Goal: Book appointment/travel/reservation

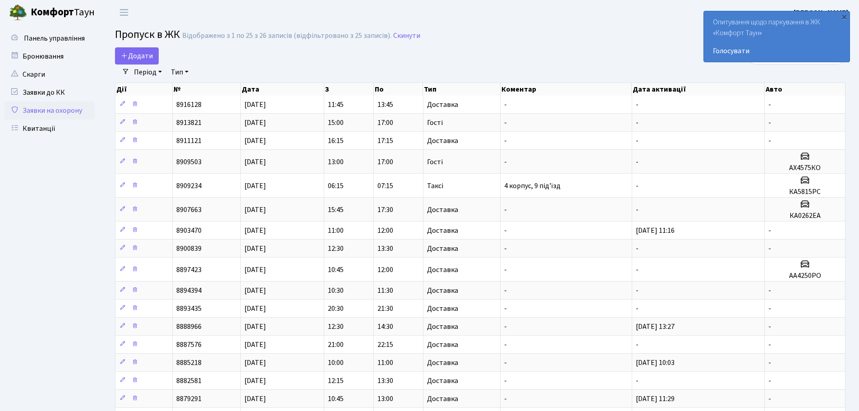
select select "25"
click at [51, 51] on link "Бронювання" at bounding box center [50, 56] width 90 height 18
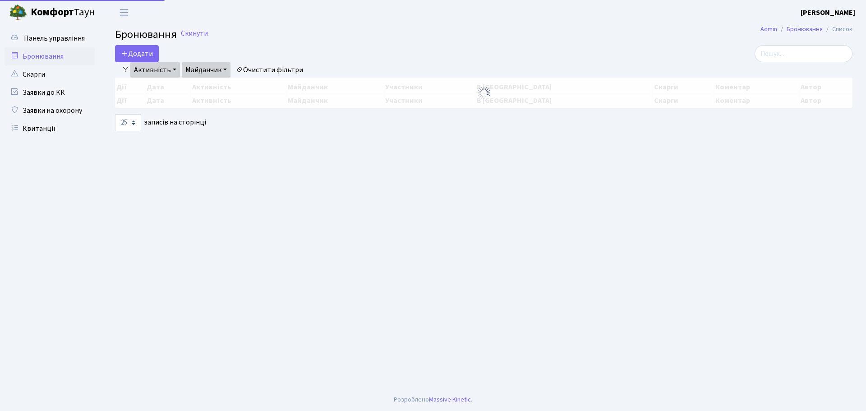
select select "25"
click at [137, 54] on button "Додати" at bounding box center [137, 53] width 44 height 17
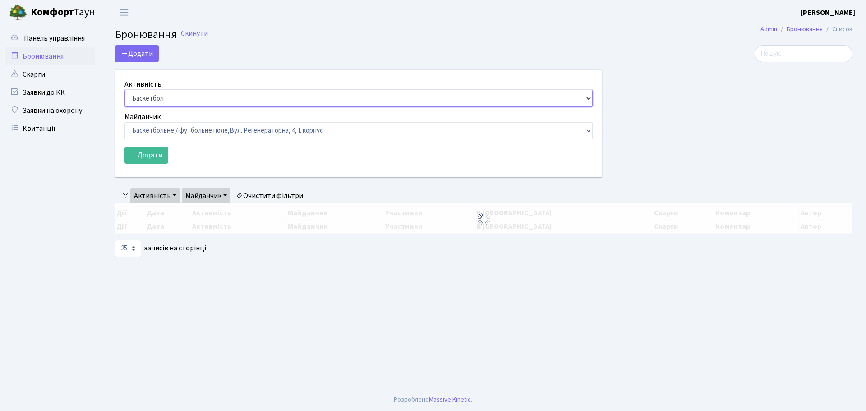
click at [148, 93] on select "Баскетбол Волейбол Йога Катання на роликах Настільний теніс [PERSON_NAME] Фітнес" at bounding box center [358, 98] width 468 height 17
select select "1"
click at [124, 90] on select "Баскетбол Волейбол Йога Катання на роликах Настільний теніс [PERSON_NAME] Фітнес" at bounding box center [358, 98] width 468 height 17
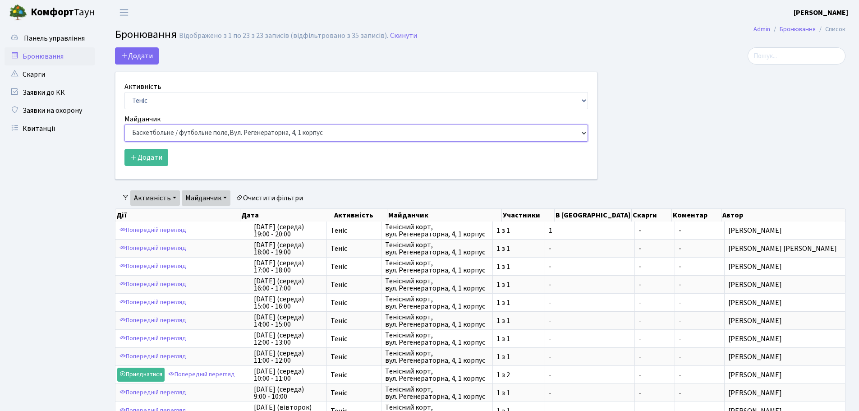
click at [177, 124] on select "Баскетбольне / футбольне поле, [GEOGRAPHIC_DATA]. [STREET_ADDRESS]. [STREET_ADD…" at bounding box center [355, 132] width 463 height 17
select select "1"
click at [124, 124] on select "Баскетбольне / футбольне поле, [GEOGRAPHIC_DATA]. [STREET_ADDRESS]. [STREET_ADD…" at bounding box center [355, 132] width 463 height 17
click at [154, 161] on button "Додати" at bounding box center [146, 157] width 44 height 17
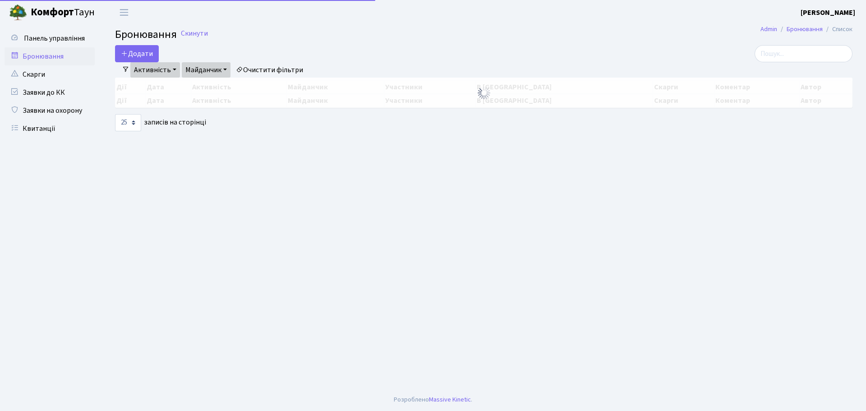
select select "1"
select select "25"
click at [142, 54] on button "Додати" at bounding box center [137, 53] width 44 height 17
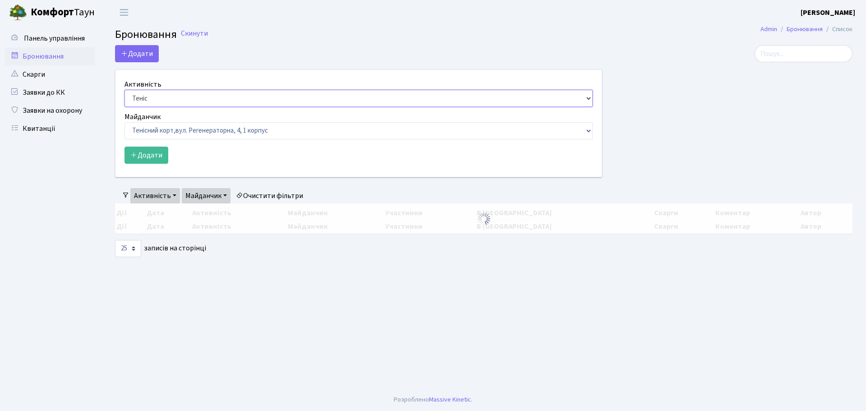
click at [176, 93] on select "Баскетбол Волейбол Йога Катання на роликах Настільний теніс [PERSON_NAME] Фітнес" at bounding box center [358, 98] width 468 height 17
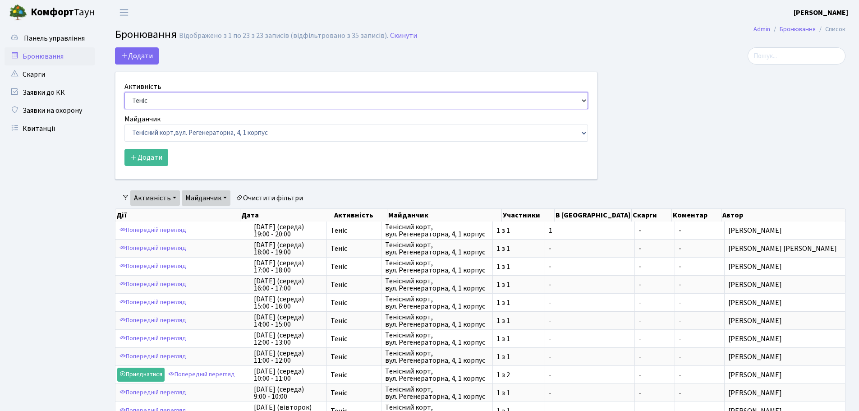
click at [124, 92] on select "Баскетбол Волейбол Йога Катання на роликах Настільний теніс [PERSON_NAME] Фітнес" at bounding box center [355, 100] width 463 height 17
click at [176, 138] on select "Баскетбольне / футбольне поле, [GEOGRAPHIC_DATA]. [STREET_ADDRESS]. [STREET_ADD…" at bounding box center [355, 132] width 463 height 17
click at [124, 124] on select "Баскетбольне / футбольне поле, [GEOGRAPHIC_DATA]. [STREET_ADDRESS]. [STREET_ADD…" at bounding box center [355, 132] width 463 height 17
click at [147, 159] on button "Додати" at bounding box center [146, 157] width 44 height 17
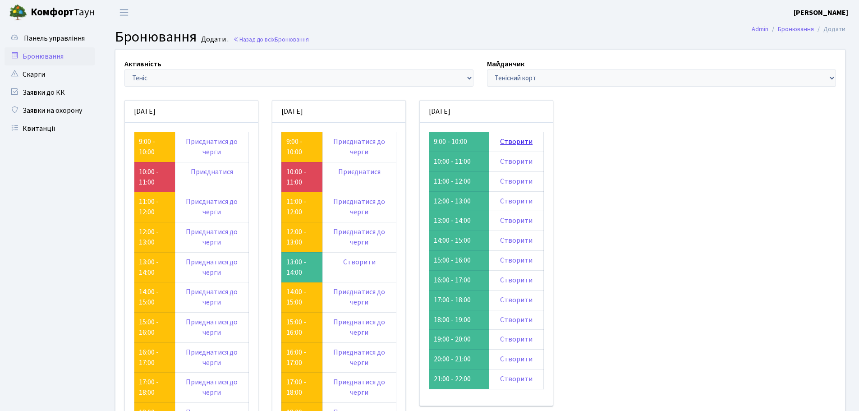
click at [510, 142] on link "Створити" at bounding box center [516, 142] width 32 height 10
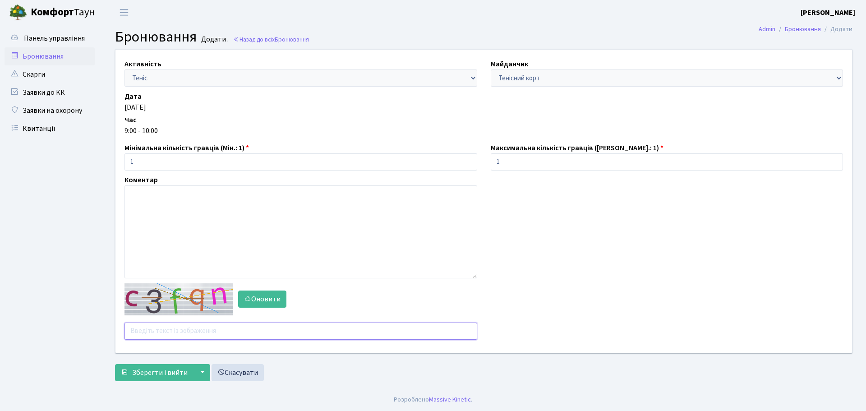
click at [169, 334] on input "text" at bounding box center [300, 330] width 353 height 17
type input "bucrd"
click at [115, 364] on button "Зберегти і вийти" at bounding box center [154, 372] width 78 height 17
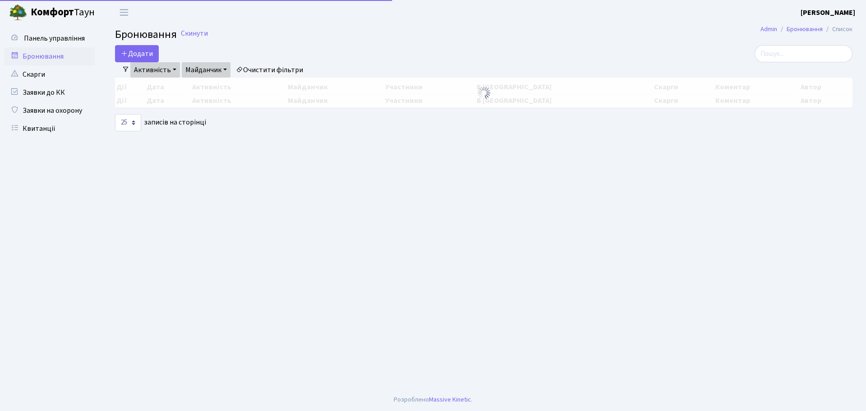
select select "25"
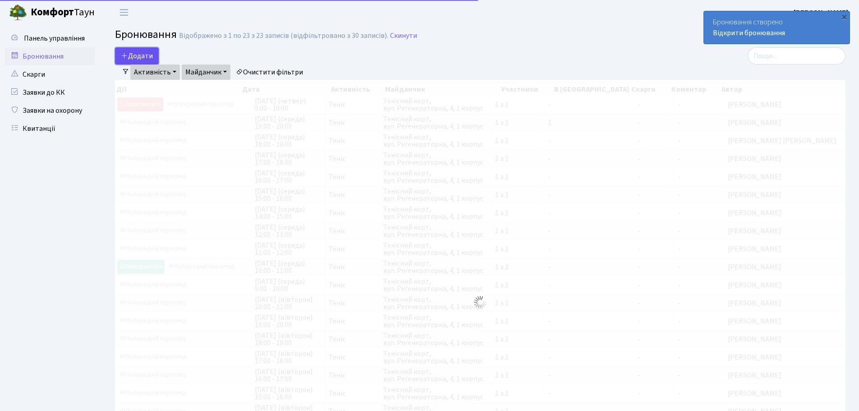
click at [151, 58] on button "Додати" at bounding box center [137, 55] width 44 height 17
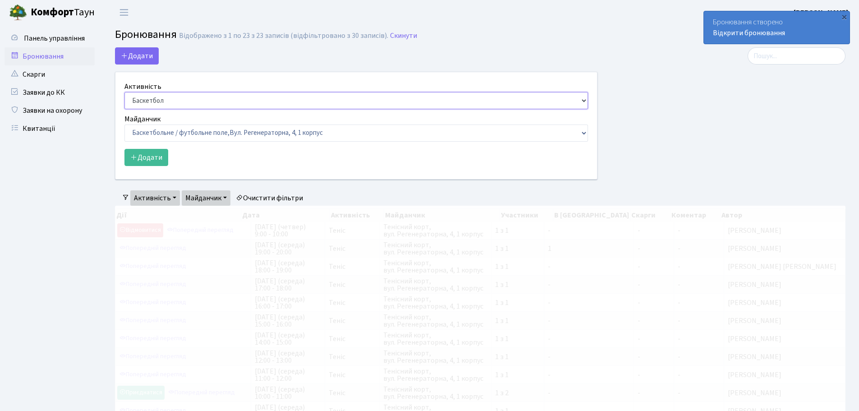
click at [170, 102] on select "Баскетбол Волейбол Йога Катання на роликах Настільний теніс [PERSON_NAME] Фітнес" at bounding box center [355, 100] width 463 height 17
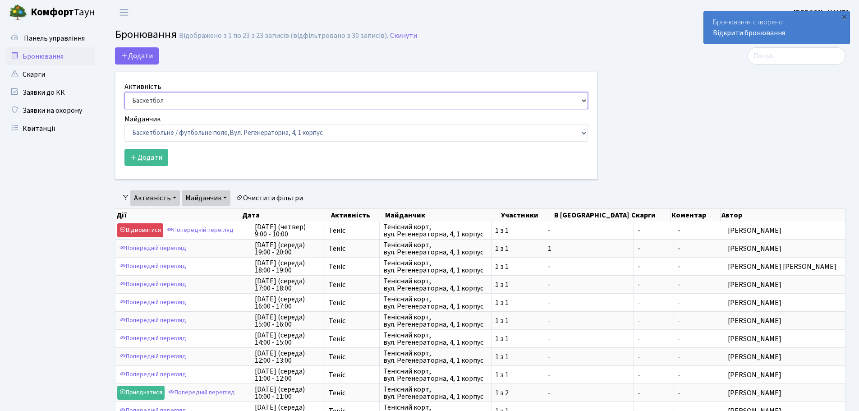
select select "1"
click at [124, 92] on select "Баскетбол Волейбол Йога Катання на роликах Настільний теніс [PERSON_NAME] Фітнес" at bounding box center [355, 100] width 463 height 17
drag, startPoint x: 174, startPoint y: 129, endPoint x: 174, endPoint y: 141, distance: 11.7
click at [174, 129] on select "Баскетбольне / футбольне поле, [GEOGRAPHIC_DATA]. [STREET_ADDRESS]. [STREET_ADD…" at bounding box center [355, 132] width 463 height 17
select select "1"
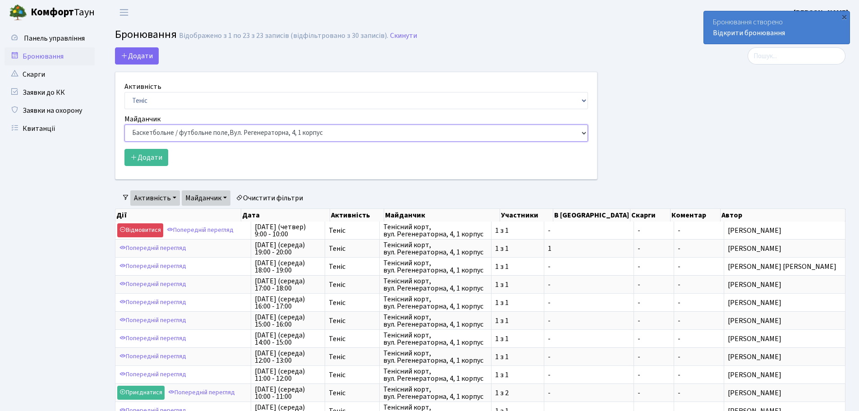
click at [124, 124] on select "Баскетбольне / футбольне поле, [GEOGRAPHIC_DATA]. [STREET_ADDRESS]. [STREET_ADD…" at bounding box center [355, 132] width 463 height 17
click at [148, 155] on button "Додати" at bounding box center [146, 157] width 44 height 17
